Goal: Task Accomplishment & Management: Manage account settings

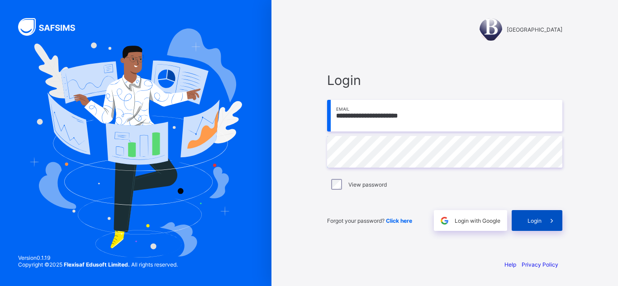
click at [528, 216] on div "Login" at bounding box center [536, 220] width 51 height 21
click at [361, 184] on label "View password" at bounding box center [367, 184] width 38 height 7
click at [524, 217] on div "Login" at bounding box center [536, 220] width 51 height 21
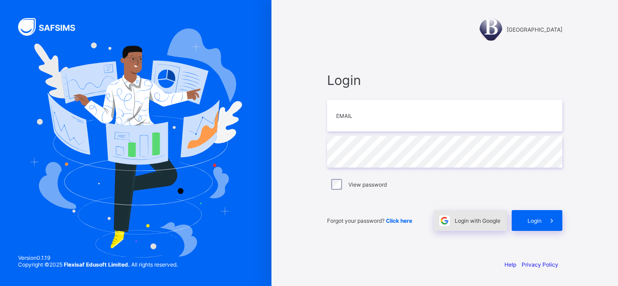
click at [478, 219] on span "Login with Google" at bounding box center [477, 220] width 46 height 7
click at [451, 220] on span at bounding box center [444, 220] width 21 height 21
click at [407, 126] on input "email" at bounding box center [444, 116] width 235 height 32
click at [403, 223] on span "Click here" at bounding box center [399, 220] width 26 height 7
